Goal: Task Accomplishment & Management: Use online tool/utility

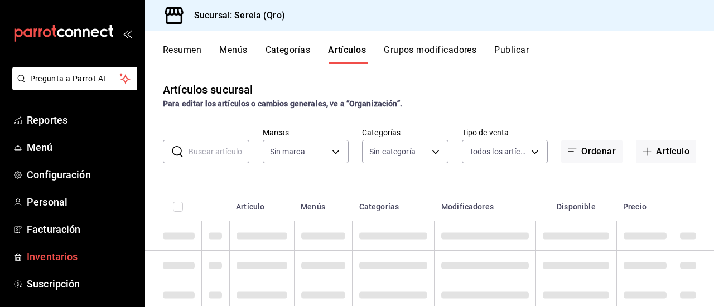
type input "e26cb55a-85e0-41b2-9155-b47575076aeb"
type input "2006e8ab-25de-46ac-9b12-e0f16751f5fe,60b8ec1b-19fc-44ab-b900-b31ad58b3909,f43c5…"
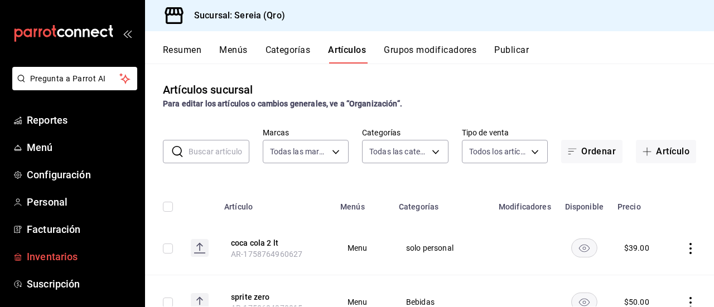
click at [60, 258] on span "Inventarios" at bounding box center [81, 256] width 109 height 15
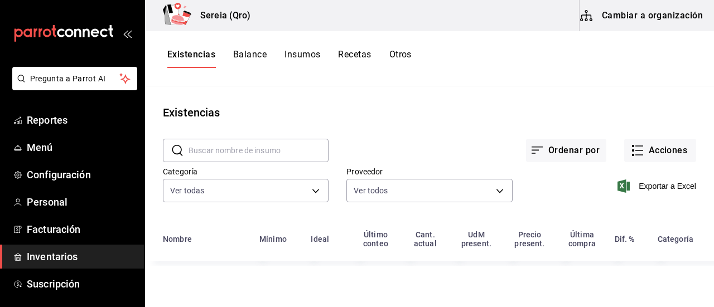
click at [208, 152] on input "text" at bounding box center [259, 150] width 140 height 22
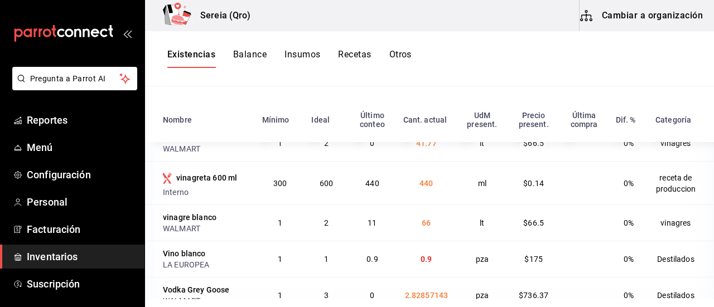
scroll to position [136, 0]
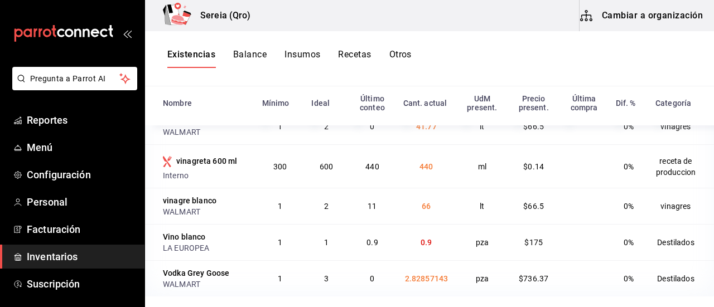
type input "vino"
click at [176, 237] on div "Vino blanco" at bounding box center [184, 236] width 43 height 11
click at [196, 236] on div "Vino blanco" at bounding box center [184, 236] width 43 height 11
click at [37, 147] on span "Menú" at bounding box center [81, 147] width 109 height 15
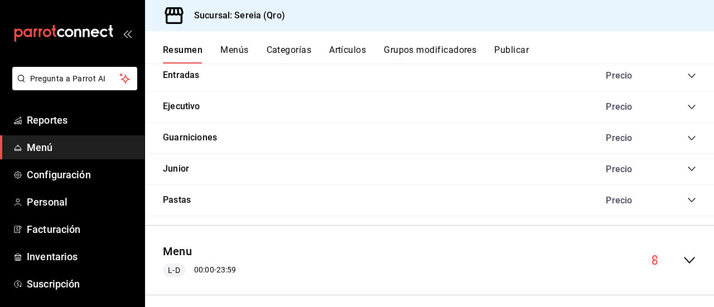
scroll to position [901, 0]
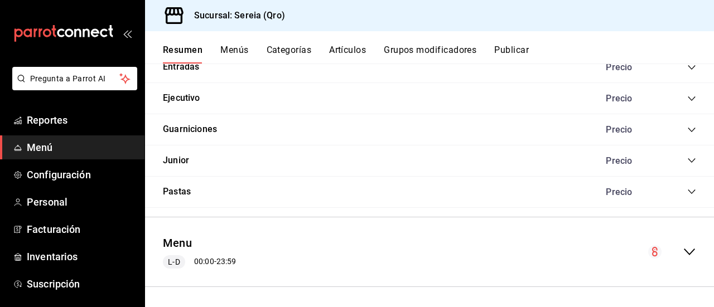
click at [683, 253] on icon "collapse-menu-row" at bounding box center [689, 251] width 13 height 13
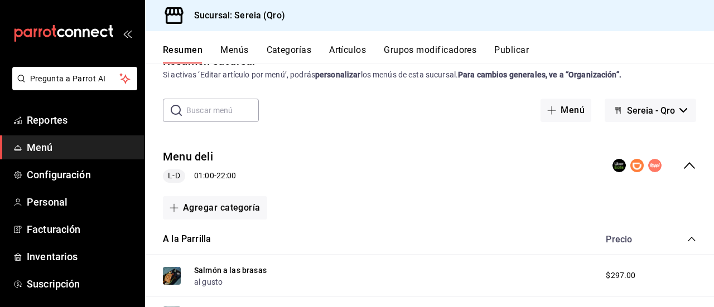
scroll to position [0, 0]
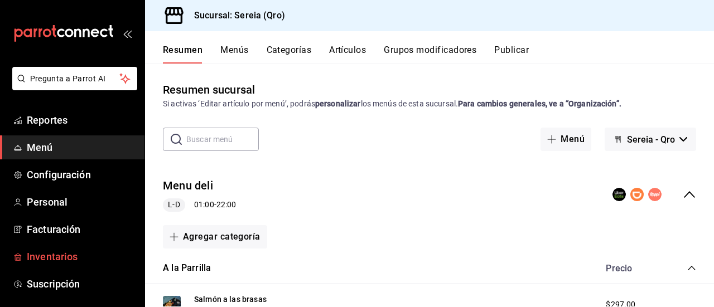
click at [51, 252] on span "Inventarios" at bounding box center [81, 256] width 109 height 15
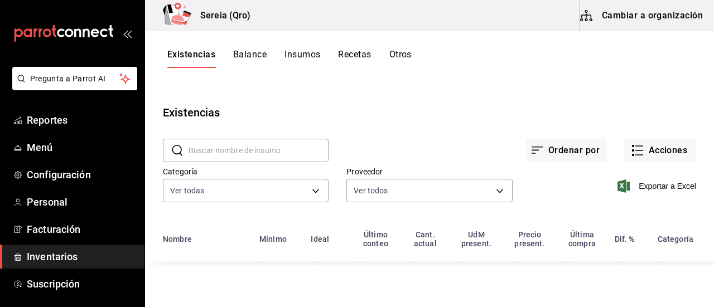
click at [230, 153] on input "text" at bounding box center [259, 150] width 140 height 22
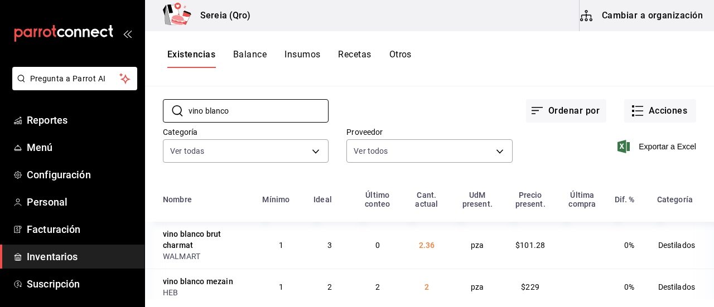
scroll to position [86, 0]
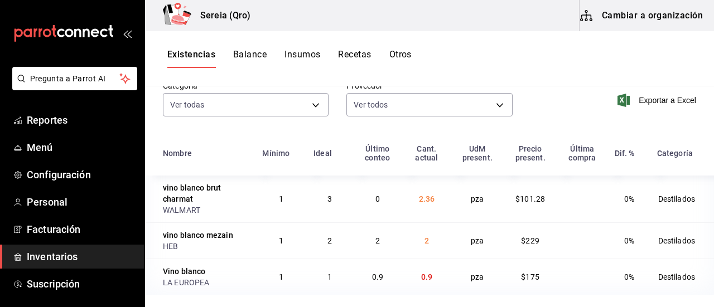
type input "vino blanco"
click at [633, 15] on button "Cambiar a organización" at bounding box center [642, 15] width 125 height 31
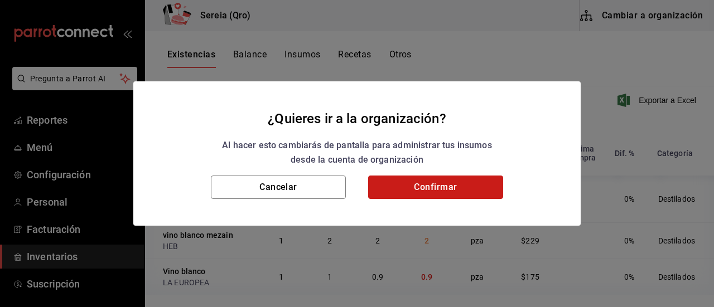
click at [411, 186] on button "Confirmar" at bounding box center [435, 187] width 135 height 23
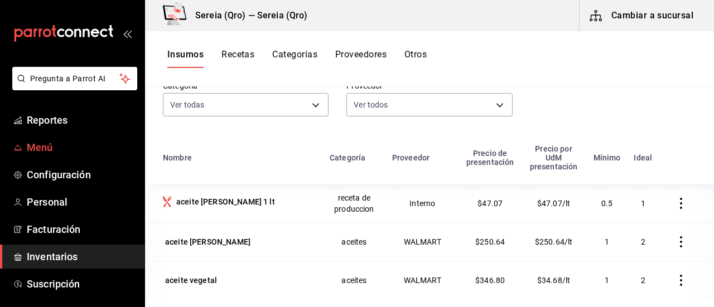
click at [44, 150] on span "Menú" at bounding box center [81, 147] width 109 height 15
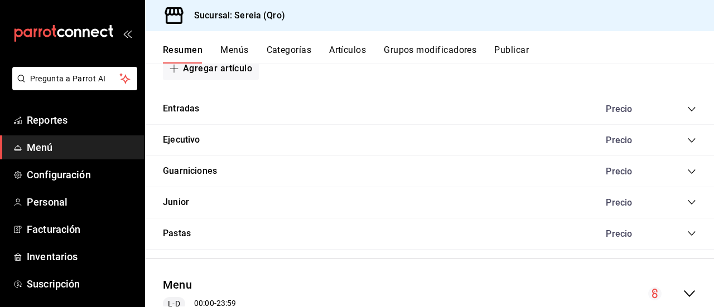
scroll to position [901, 0]
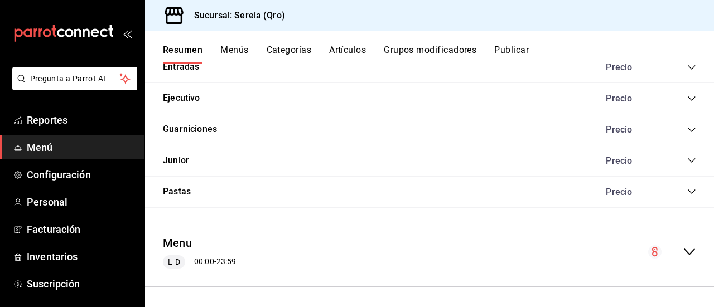
click at [683, 248] on icon "collapse-menu-row" at bounding box center [689, 251] width 13 height 13
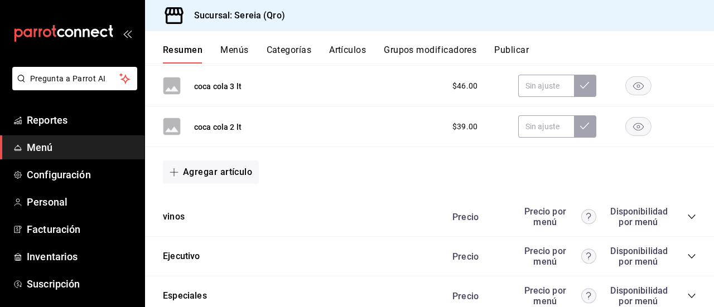
scroll to position [1905, 0]
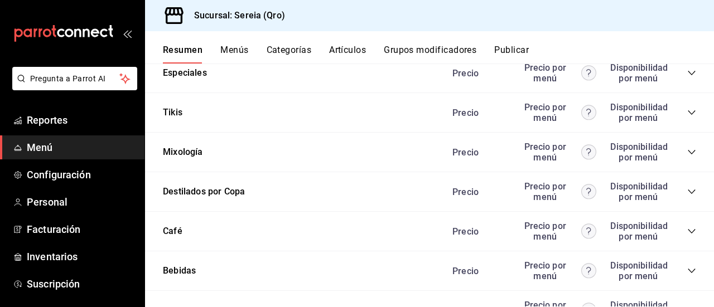
click at [687, 192] on icon "collapse-category-row" at bounding box center [691, 191] width 9 height 9
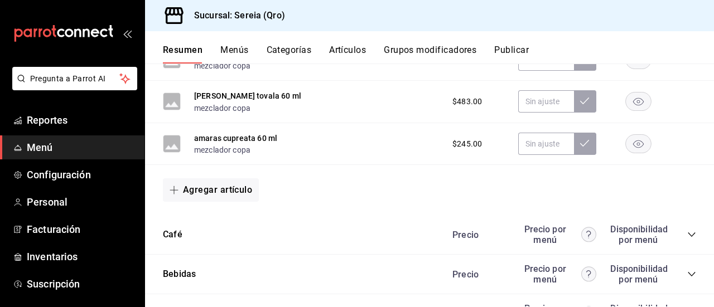
scroll to position [4917, 0]
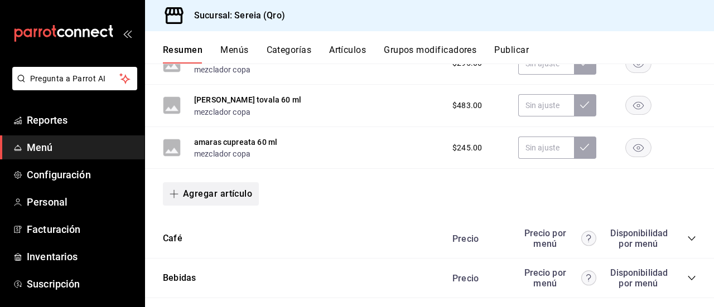
click at [176, 197] on icon "button" at bounding box center [174, 194] width 9 height 9
click at [200, 254] on li "Artículo nuevo" at bounding box center [207, 255] width 88 height 27
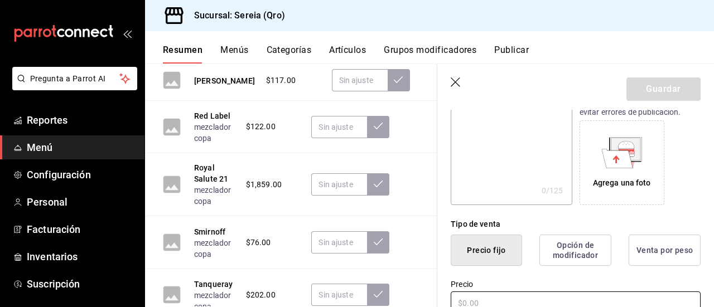
scroll to position [223, 0]
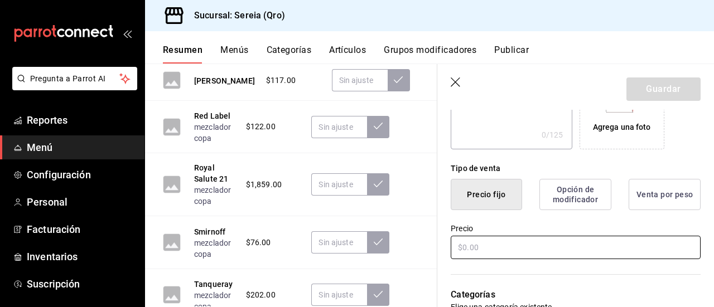
type input "vino blanco copa"
click at [463, 248] on input "text" at bounding box center [576, 247] width 250 height 23
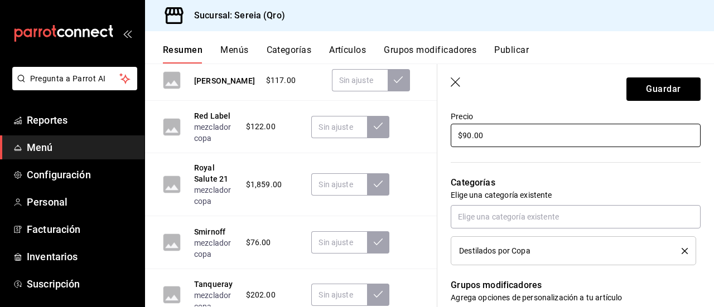
scroll to position [390, 0]
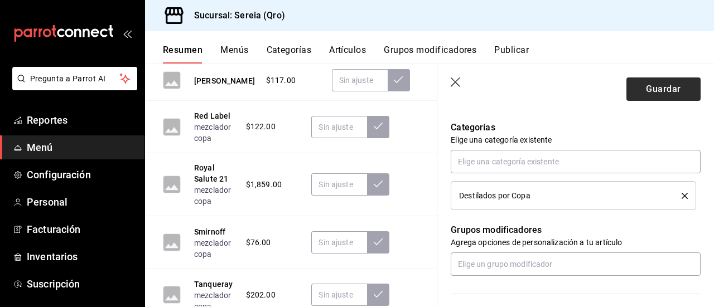
type input "$90.00"
click at [650, 93] on button "Guardar" at bounding box center [663, 89] width 74 height 23
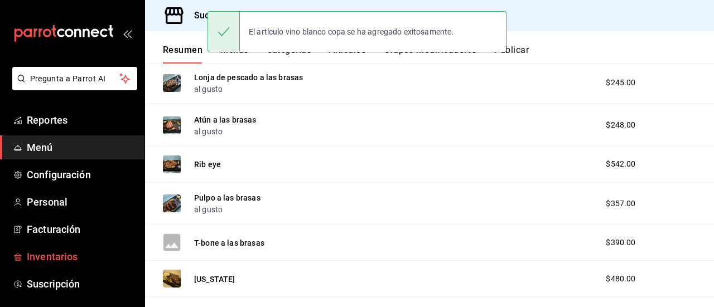
click at [63, 256] on span "Inventarios" at bounding box center [81, 256] width 109 height 15
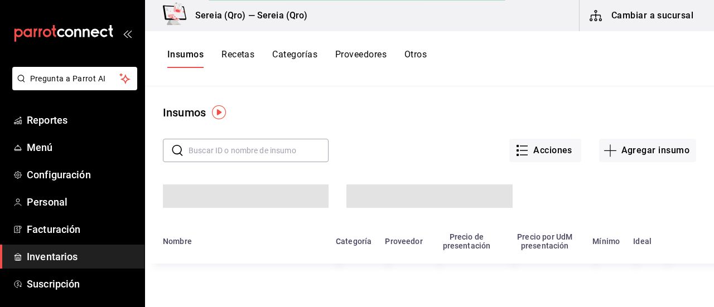
click at [235, 56] on html "Pregunta a Parrot AI Reportes Menú Configuración Personal Facturación Inventari…" at bounding box center [357, 150] width 714 height 300
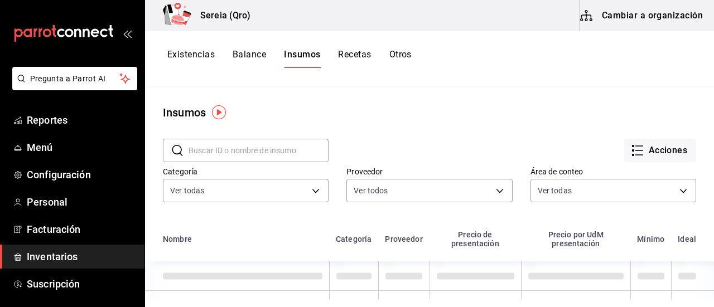
click at [667, 20] on button "Cambiar a organización" at bounding box center [642, 15] width 125 height 31
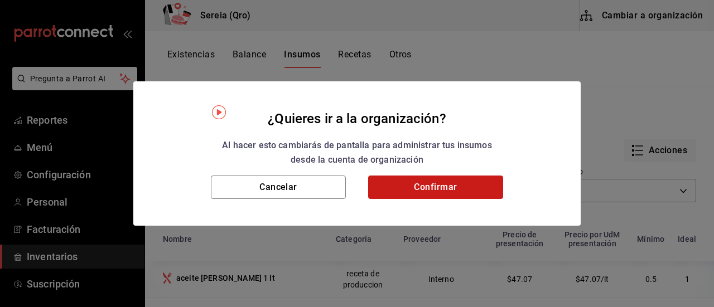
click at [381, 178] on button "Confirmar" at bounding box center [435, 187] width 135 height 23
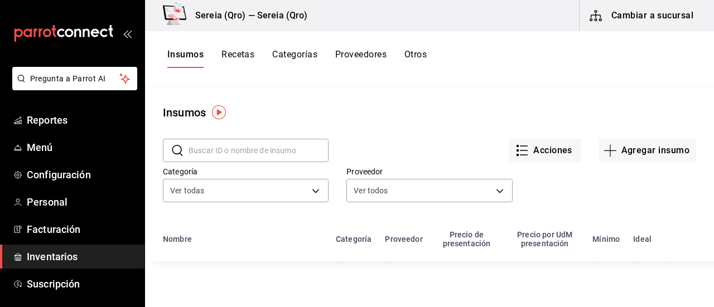
click at [236, 54] on button "Recetas" at bounding box center [237, 58] width 33 height 19
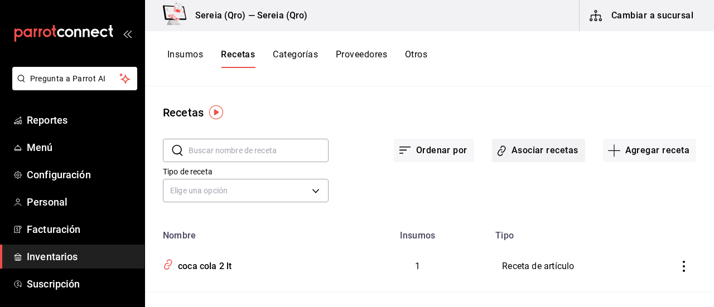
click at [512, 153] on button "Asociar recetas" at bounding box center [538, 150] width 93 height 23
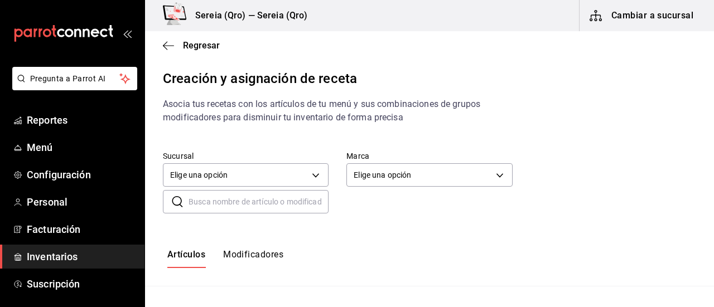
click at [194, 198] on input "text" at bounding box center [259, 202] width 140 height 22
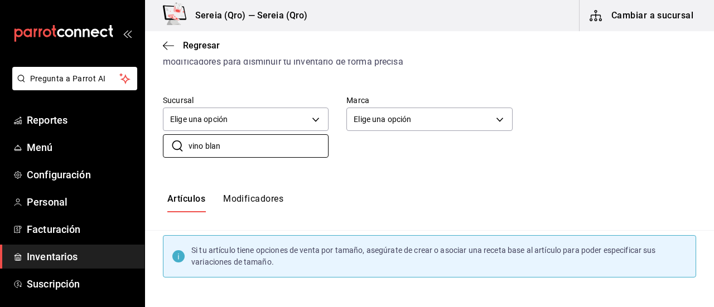
scroll to position [167, 0]
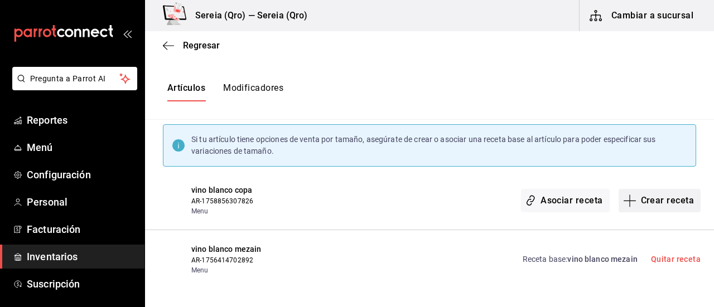
type input "vino blan"
click at [635, 199] on button "Crear receta" at bounding box center [660, 200] width 83 height 23
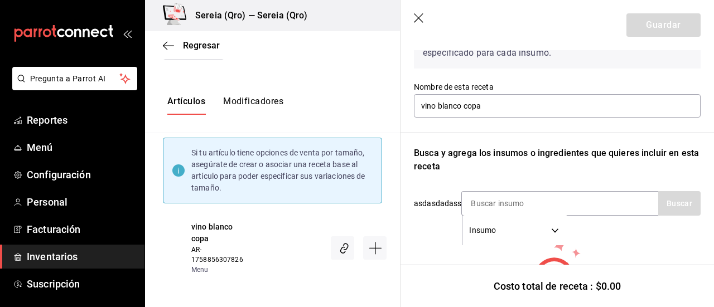
scroll to position [112, 0]
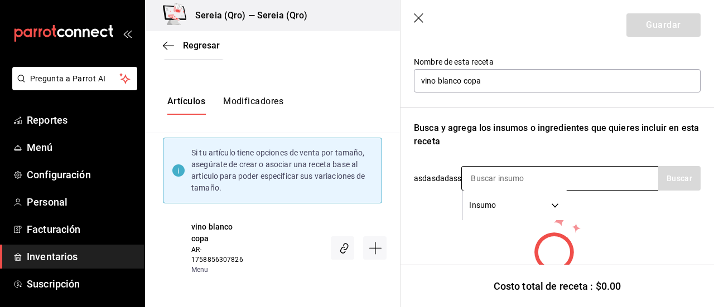
click at [516, 187] on input at bounding box center [518, 178] width 112 height 23
click at [476, 182] on input "vio bla" at bounding box center [518, 178] width 112 height 23
type input "vino bla"
click at [675, 178] on button "Buscar" at bounding box center [679, 178] width 42 height 25
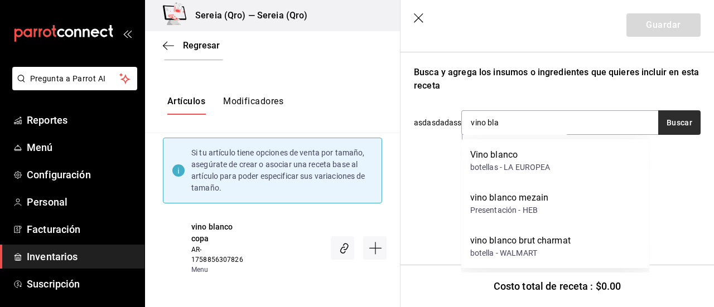
scroll to position [168, 0]
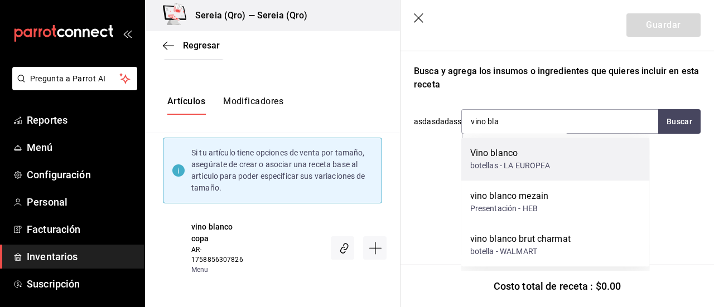
click at [498, 162] on div "botellas - LA EUROPEA" at bounding box center [510, 166] width 80 height 12
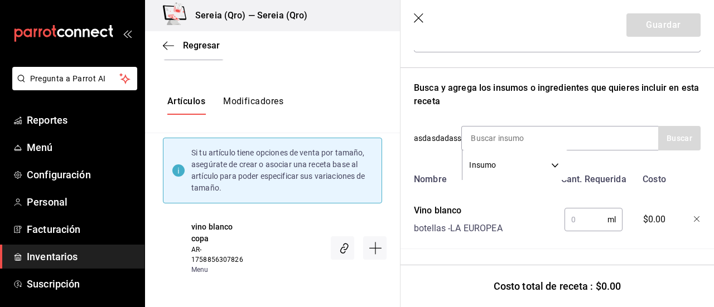
scroll to position [160, 0]
click at [573, 209] on input "text" at bounding box center [585, 220] width 43 height 22
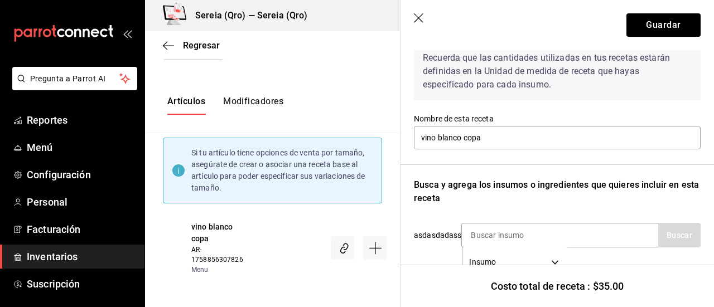
scroll to position [0, 0]
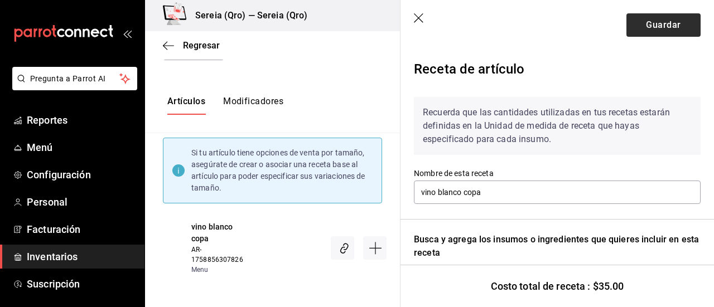
type input "150"
click at [663, 26] on button "Guardar" at bounding box center [663, 24] width 74 height 23
